Goal: Task Accomplishment & Management: Complete application form

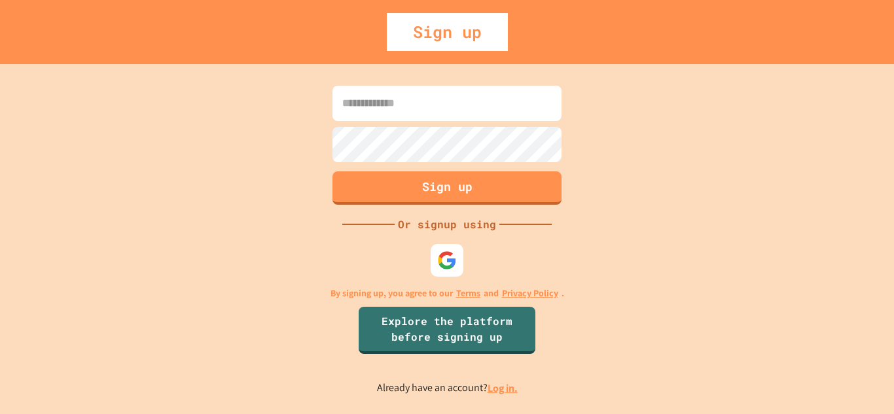
click at [451, 120] on input at bounding box center [446, 103] width 229 height 35
type input "*"
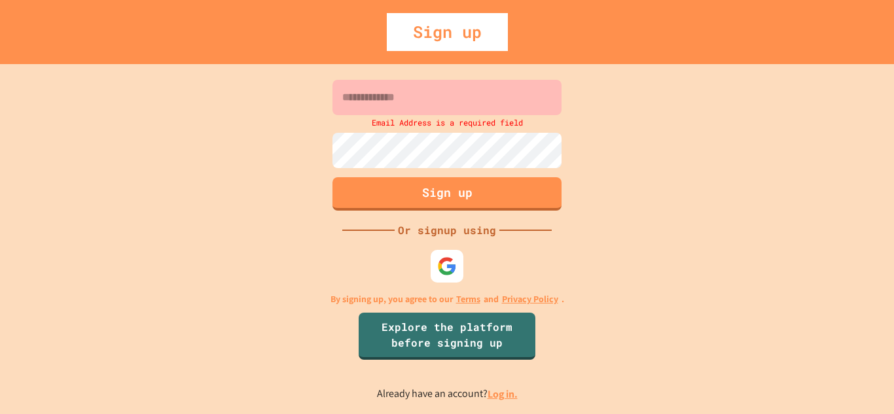
click at [414, 106] on input at bounding box center [446, 97] width 229 height 35
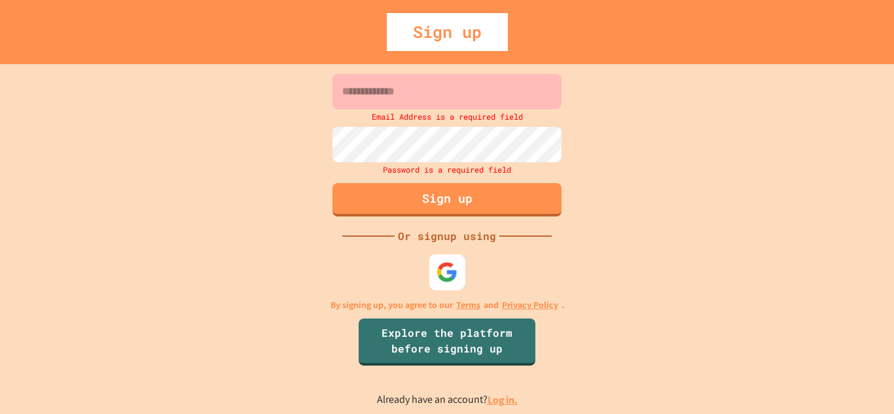
click at [457, 277] on img at bounding box center [447, 272] width 22 height 22
